Goal: Entertainment & Leisure: Consume media (video, audio)

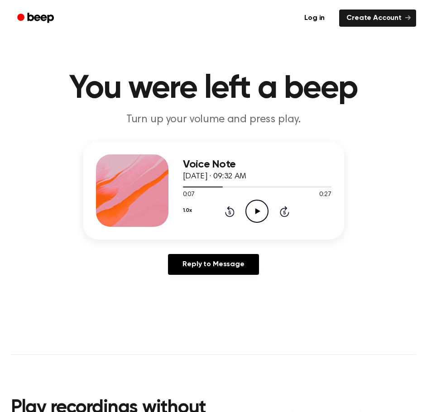
click at [255, 211] on icon "Play Audio" at bounding box center [256, 211] width 23 height 23
click at [234, 213] on icon at bounding box center [230, 211] width 10 height 11
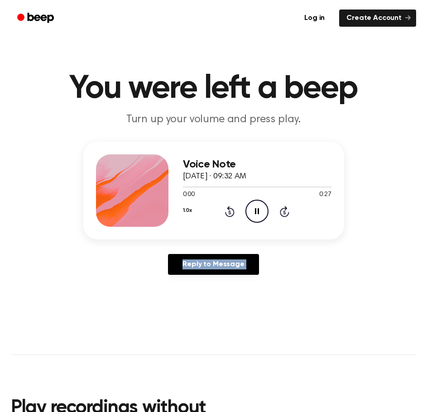
click at [234, 213] on icon at bounding box center [230, 211] width 10 height 11
click at [279, 267] on div "Reply to Message" at bounding box center [213, 268] width 261 height 28
click at [256, 207] on icon "Play Audio" at bounding box center [256, 211] width 23 height 23
click at [256, 206] on icon "Pause Audio" at bounding box center [256, 211] width 23 height 23
click at [258, 213] on icon "Play Audio" at bounding box center [256, 211] width 23 height 23
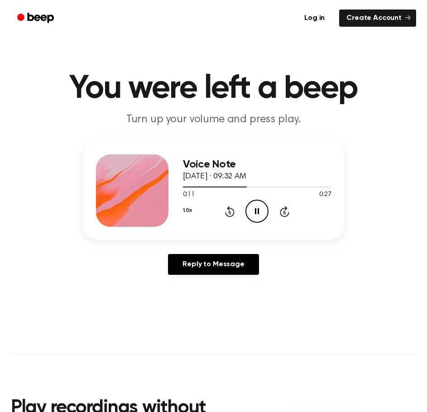
click at [225, 210] on icon "Rewind 5 seconds" at bounding box center [230, 212] width 10 height 12
click at [258, 210] on icon at bounding box center [257, 211] width 4 height 6
click at [260, 208] on icon "Play Audio" at bounding box center [256, 211] width 23 height 23
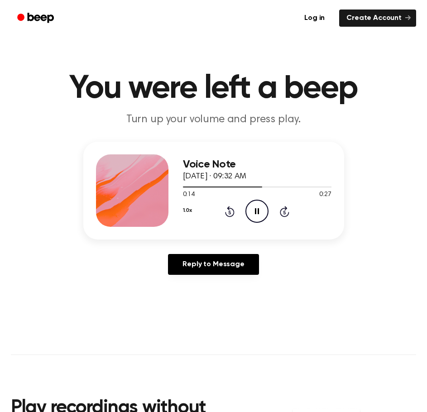
click at [232, 211] on icon "Rewind 5 seconds" at bounding box center [230, 212] width 10 height 12
click at [339, 286] on main "You were left a beep Turn up your volume and press play. Voice Note October 17,…" at bounding box center [213, 283] width 427 height 567
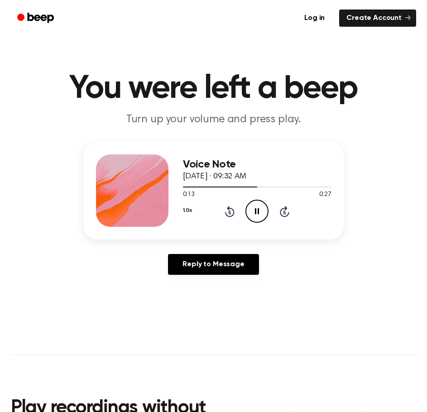
click at [254, 206] on icon "Pause Audio" at bounding box center [256, 211] width 23 height 23
click at [263, 208] on icon "Play Audio" at bounding box center [256, 211] width 23 height 23
click at [228, 208] on icon at bounding box center [230, 211] width 10 height 11
click at [254, 212] on icon "Play Audio" at bounding box center [256, 211] width 23 height 23
click at [231, 207] on icon "Rewind 5 seconds" at bounding box center [230, 212] width 10 height 12
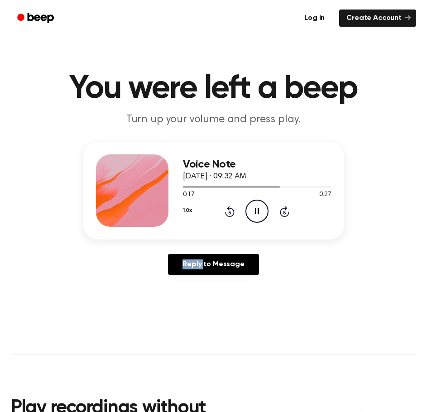
click at [231, 207] on icon "Rewind 5 seconds" at bounding box center [230, 212] width 10 height 12
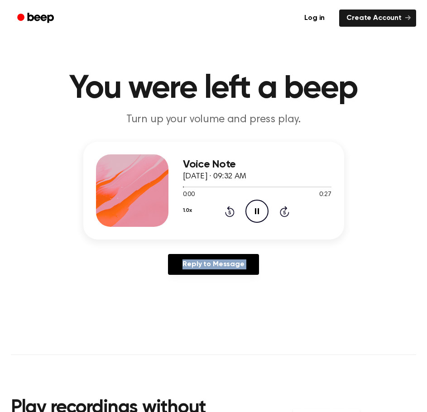
click at [323, 262] on div "Reply to Message" at bounding box center [213, 268] width 261 height 28
click at [258, 212] on icon at bounding box center [257, 211] width 4 height 6
click at [258, 212] on icon at bounding box center [257, 211] width 5 height 6
click at [258, 212] on icon at bounding box center [257, 211] width 4 height 6
click at [252, 214] on icon "Play Audio" at bounding box center [256, 211] width 23 height 23
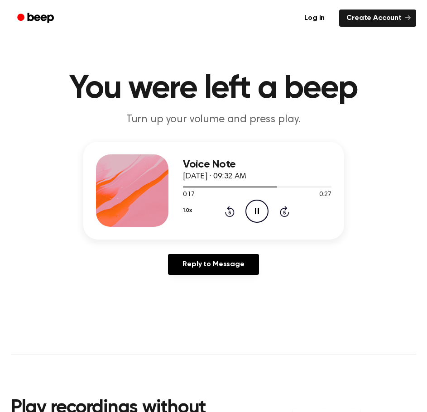
click at [251, 214] on icon "Pause Audio" at bounding box center [256, 211] width 23 height 23
click at [229, 210] on icon at bounding box center [230, 211] width 10 height 11
click at [256, 216] on icon "Play Audio" at bounding box center [256, 211] width 23 height 23
click at [255, 216] on icon "Pause Audio" at bounding box center [256, 211] width 23 height 23
click at [230, 211] on icon "Rewind 5 seconds" at bounding box center [230, 212] width 10 height 12
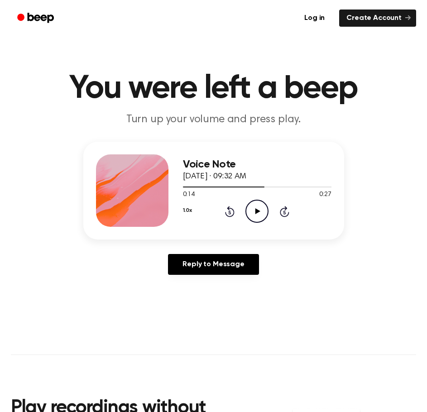
click at [230, 211] on icon "Rewind 5 seconds" at bounding box center [230, 212] width 10 height 12
click at [260, 211] on icon "Play Audio" at bounding box center [256, 211] width 23 height 23
click at [230, 207] on icon "Rewind 5 seconds" at bounding box center [230, 212] width 10 height 12
click at [230, 210] on icon "Rewind 5 seconds" at bounding box center [230, 212] width 10 height 12
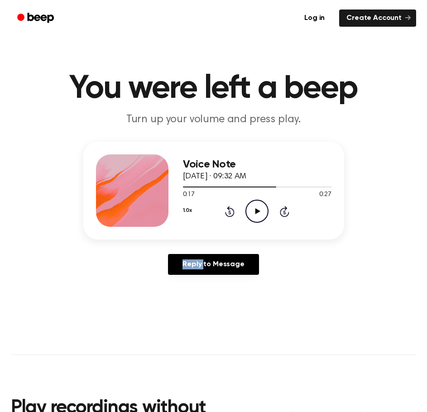
click at [230, 210] on icon "Rewind 5 seconds" at bounding box center [230, 212] width 10 height 12
click at [280, 215] on icon "Skip 5 seconds" at bounding box center [284, 212] width 10 height 12
click at [259, 211] on icon at bounding box center [257, 211] width 5 height 6
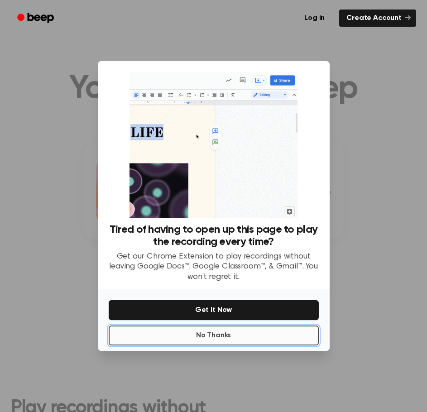
click at [258, 332] on button "No Thanks" at bounding box center [214, 336] width 210 height 20
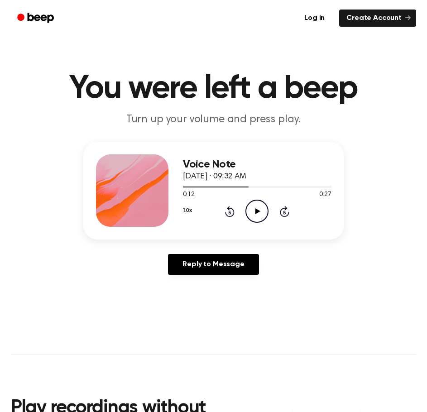
click at [262, 204] on icon "Play Audio" at bounding box center [256, 211] width 23 height 23
click at [262, 206] on icon "Pause Audio" at bounding box center [256, 211] width 23 height 23
click at [260, 215] on icon "Play Audio" at bounding box center [256, 211] width 23 height 23
click at [225, 214] on icon "Rewind 5 seconds" at bounding box center [230, 212] width 10 height 12
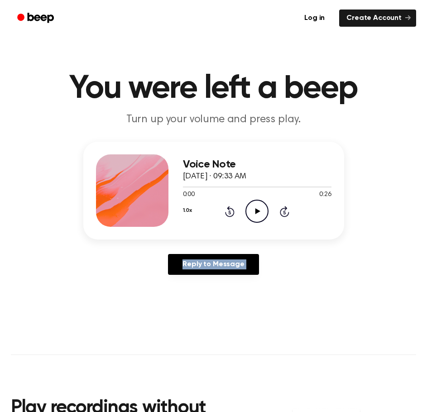
click at [225, 214] on icon "Rewind 5 seconds" at bounding box center [230, 212] width 10 height 12
click at [250, 204] on icon "Play Audio" at bounding box center [256, 211] width 23 height 23
click at [351, 223] on div "Voice Note [DATE] · 09:33 AM 0:00 0:26 Your browser does not support the [objec…" at bounding box center [213, 212] width 405 height 140
click at [261, 212] on icon "Play Audio" at bounding box center [256, 211] width 23 height 23
click at [262, 212] on icon "Pause Audio" at bounding box center [256, 211] width 23 height 23
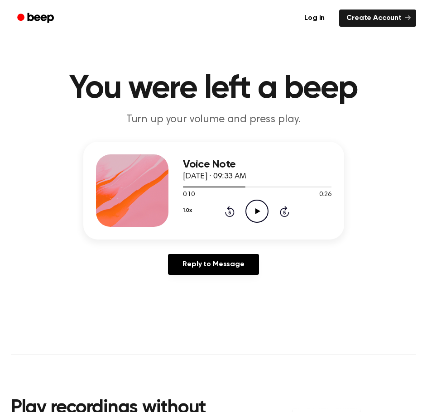
click at [234, 209] on icon "Rewind 5 seconds" at bounding box center [230, 212] width 10 height 12
click at [251, 211] on icon "Play Audio" at bounding box center [256, 211] width 23 height 23
click at [252, 213] on icon "Pause Audio" at bounding box center [256, 211] width 23 height 23
click at [252, 213] on icon "Play Audio" at bounding box center [256, 211] width 23 height 23
click at [252, 213] on icon "Pause Audio" at bounding box center [256, 211] width 23 height 23
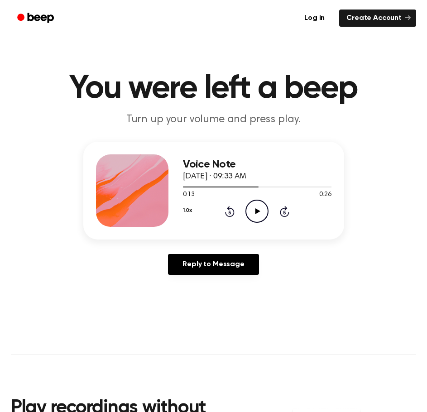
click at [227, 211] on icon "Rewind 5 seconds" at bounding box center [230, 212] width 10 height 12
click at [249, 211] on icon "Play Audio" at bounding box center [256, 211] width 23 height 23
click at [249, 211] on icon "Pause Audio" at bounding box center [256, 211] width 23 height 23
click at [222, 211] on div "1.0x Rewind 5 seconds Play Audio Skip 5 seconds" at bounding box center [257, 211] width 149 height 23
click at [227, 212] on icon "Rewind 5 seconds" at bounding box center [230, 212] width 10 height 12
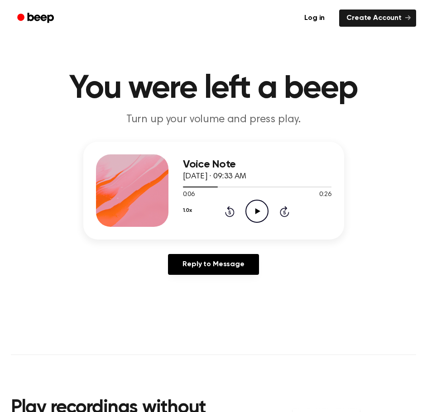
click at [258, 211] on icon at bounding box center [257, 211] width 5 height 6
drag, startPoint x: 258, startPoint y: 211, endPoint x: 41, endPoint y: 211, distance: 216.9
click at [41, 211] on div "Voice Note [DATE] · 09:33 AM 0:19 0:26 Your browser does not support the [objec…" at bounding box center [213, 212] width 405 height 140
click at [260, 210] on icon "Pause Audio" at bounding box center [256, 211] width 23 height 23
click at [241, 219] on div "1.0x Rewind 5 seconds Play Audio Skip 5 seconds" at bounding box center [257, 211] width 149 height 23
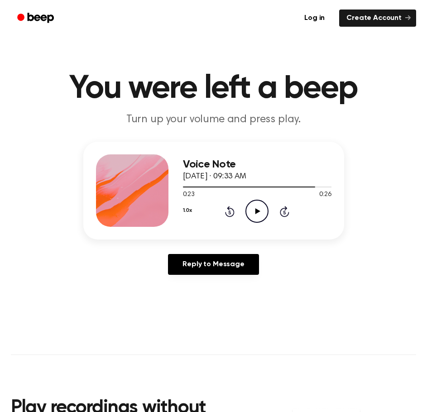
click at [268, 205] on icon "Play Audio" at bounding box center [256, 211] width 23 height 23
click at [254, 208] on icon "Pause Audio" at bounding box center [256, 211] width 23 height 23
click at [254, 208] on icon "Play Audio" at bounding box center [256, 211] width 23 height 23
click at [254, 217] on icon "Play Audio" at bounding box center [256, 211] width 23 height 23
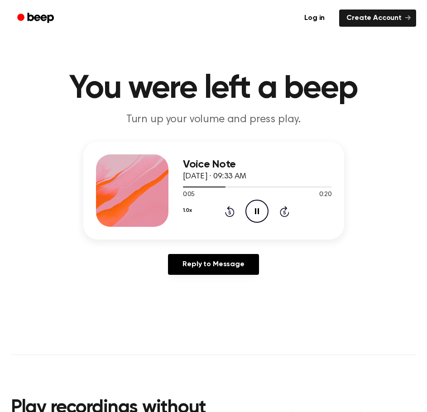
click at [254, 217] on icon "Pause Audio" at bounding box center [256, 211] width 23 height 23
click at [254, 217] on icon "Play Audio" at bounding box center [256, 211] width 23 height 23
click at [254, 217] on icon "Pause Audio" at bounding box center [256, 211] width 23 height 23
click at [259, 206] on icon "Play Audio" at bounding box center [256, 211] width 23 height 23
